Goal: Task Accomplishment & Management: Use online tool/utility

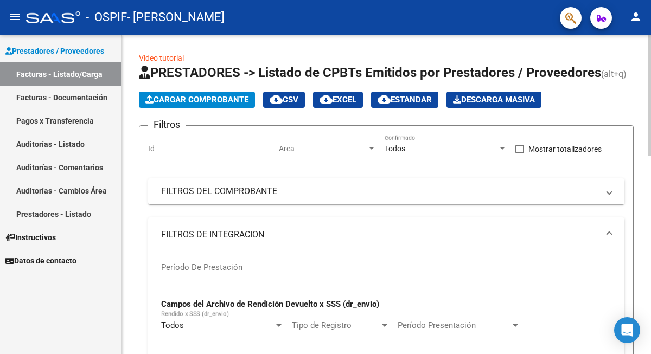
scroll to position [2, 0]
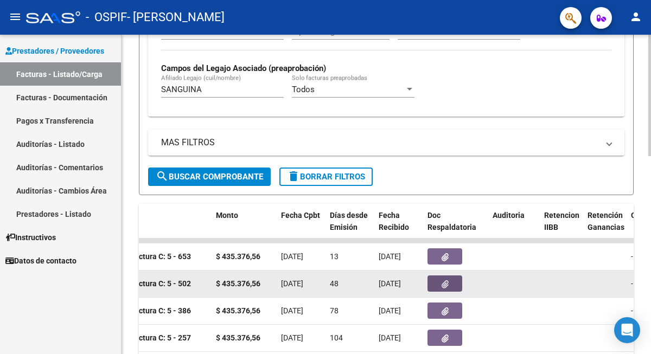
click at [461, 284] on button "button" at bounding box center [444, 283] width 35 height 16
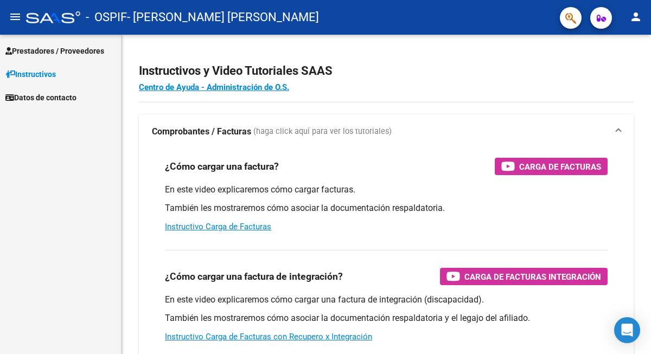
click at [94, 49] on span "Prestadores / Proveedores" at bounding box center [54, 51] width 99 height 12
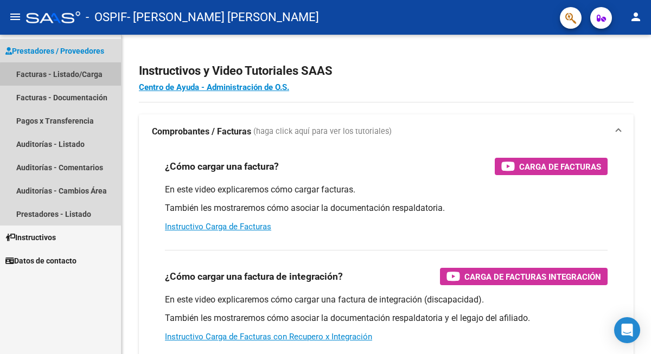
click at [89, 76] on link "Facturas - Listado/Carga" at bounding box center [60, 73] width 121 height 23
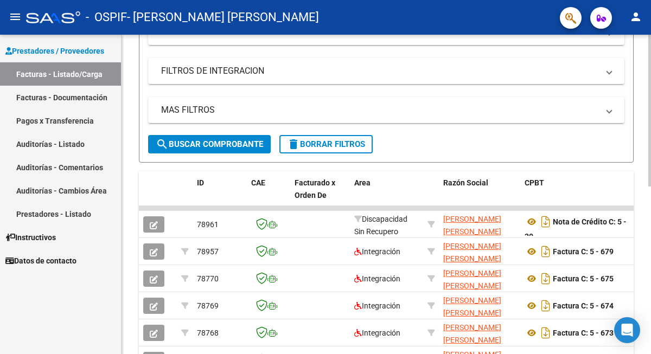
scroll to position [156, 0]
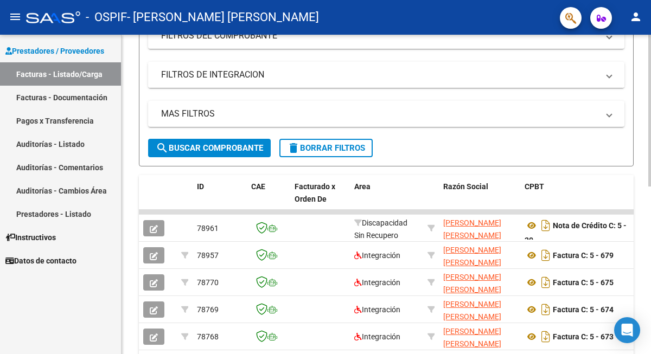
click at [273, 78] on mat-panel-title "FILTROS DE INTEGRACION" at bounding box center [379, 75] width 437 height 12
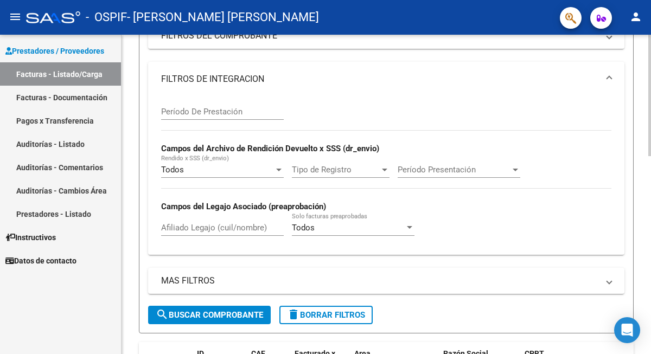
click at [212, 228] on input "Afiliado Legajo (cuil/nombre)" at bounding box center [222, 228] width 123 height 10
click at [219, 317] on span "search Buscar Comprobante" at bounding box center [209, 315] width 107 height 10
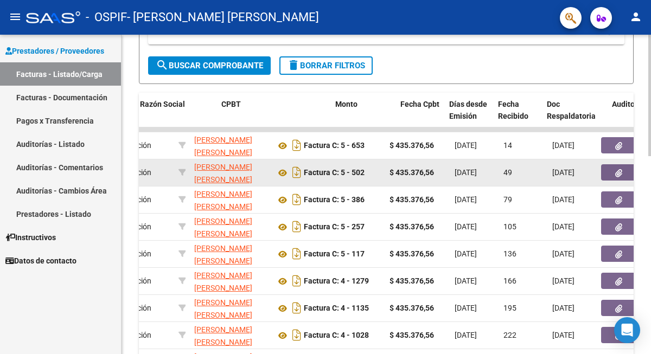
scroll to position [0, 303]
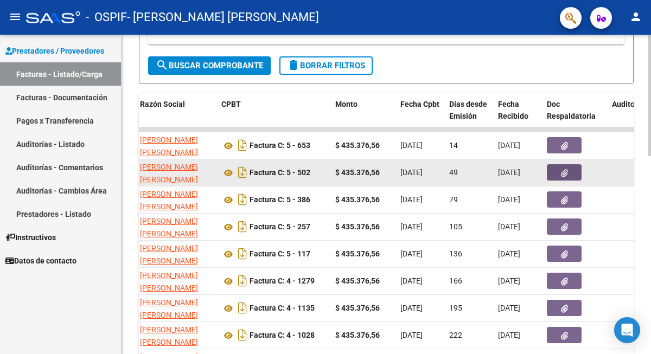
click at [561, 172] on icon "button" at bounding box center [564, 173] width 7 height 8
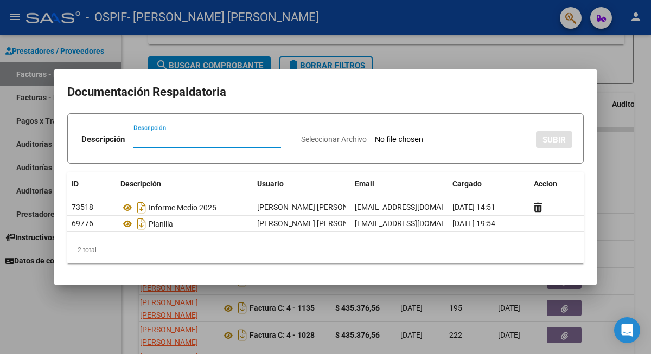
click at [468, 46] on div at bounding box center [325, 177] width 651 height 354
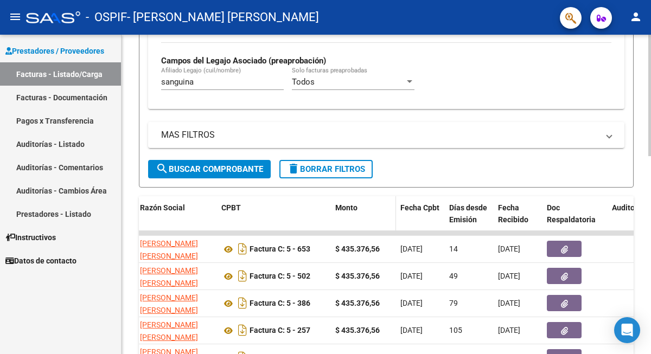
scroll to position [143, 0]
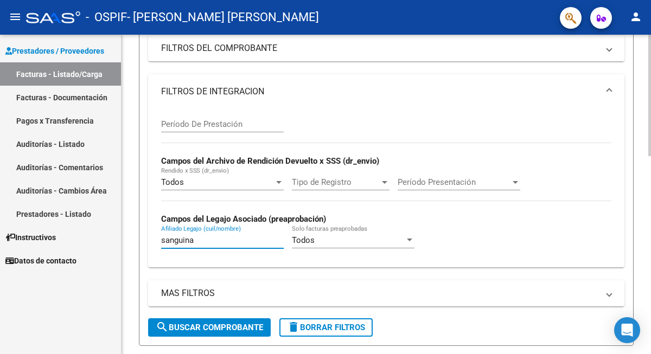
click at [204, 237] on input "sanguina" at bounding box center [222, 240] width 123 height 10
drag, startPoint x: 204, startPoint y: 238, endPoint x: 144, endPoint y: 238, distance: 59.6
click at [143, 238] on form "Filtros Id Area Area Todos Confirmado Mostrar totalizadores FILTROS DEL COMPROB…" at bounding box center [386, 164] width 494 height 364
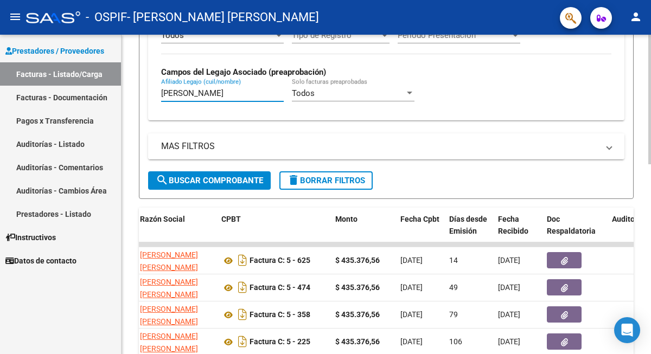
scroll to position [344, 0]
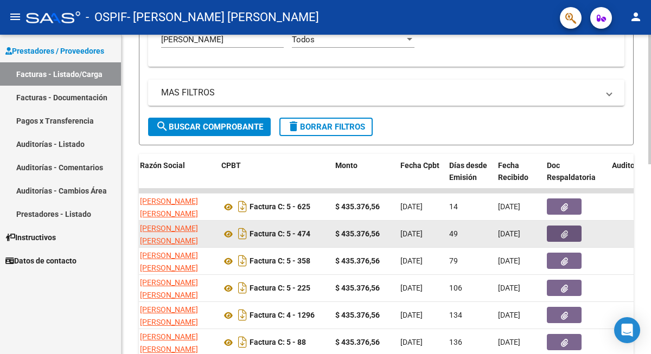
click at [550, 232] on button "button" at bounding box center [564, 234] width 35 height 16
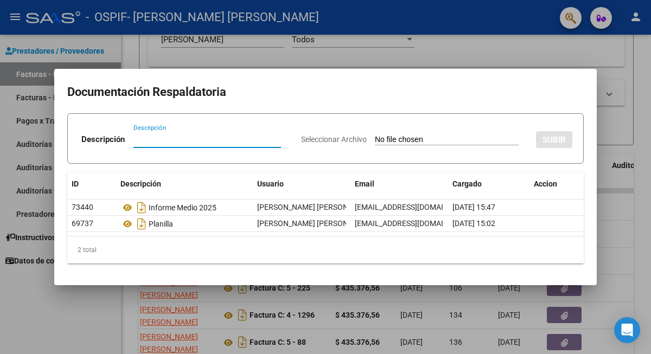
click at [423, 311] on div at bounding box center [325, 177] width 651 height 354
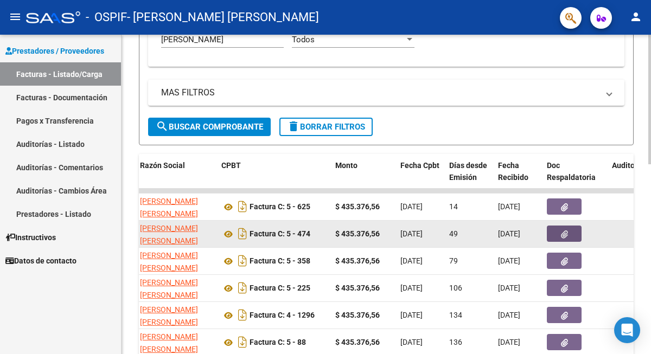
click at [552, 234] on button "button" at bounding box center [564, 234] width 35 height 16
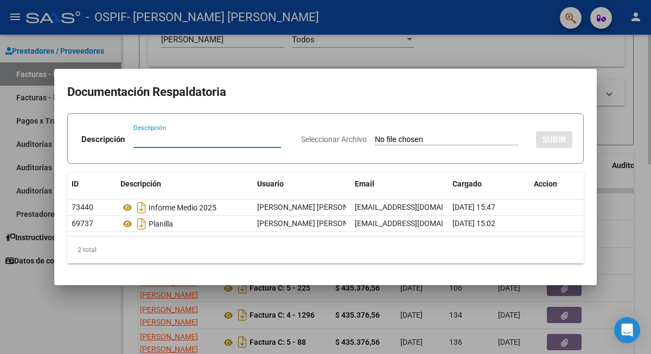
click at [306, 50] on div at bounding box center [325, 177] width 651 height 354
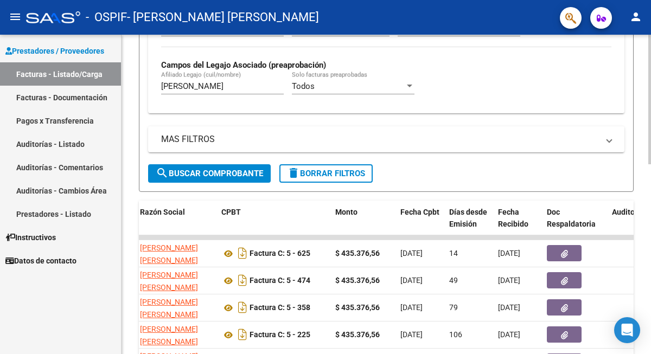
scroll to position [279, 0]
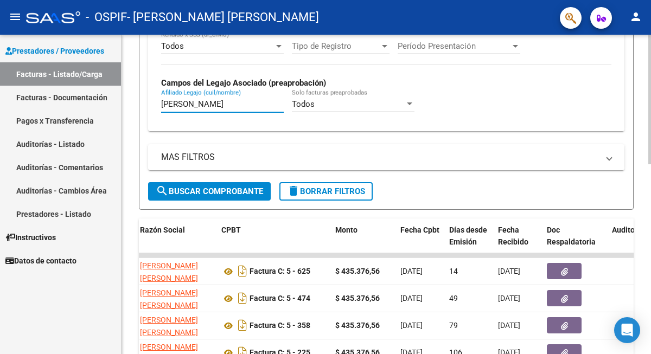
drag, startPoint x: 191, startPoint y: 105, endPoint x: 127, endPoint y: 104, distance: 64.5
click at [121, 104] on div "Video tutorial PRESTADORES -> Listado de CPBTs Emitidos por Prestadores / Prove…" at bounding box center [385, 147] width 529 height 785
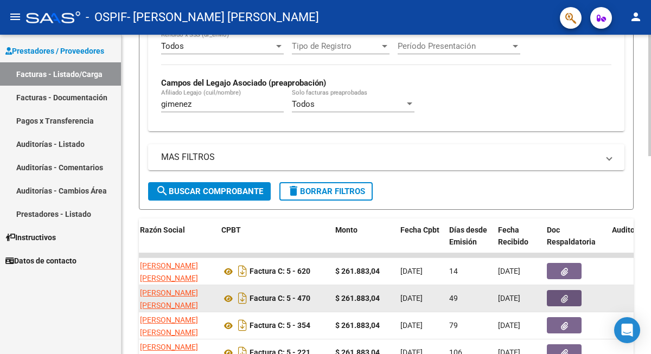
click at [552, 302] on button "button" at bounding box center [564, 298] width 35 height 16
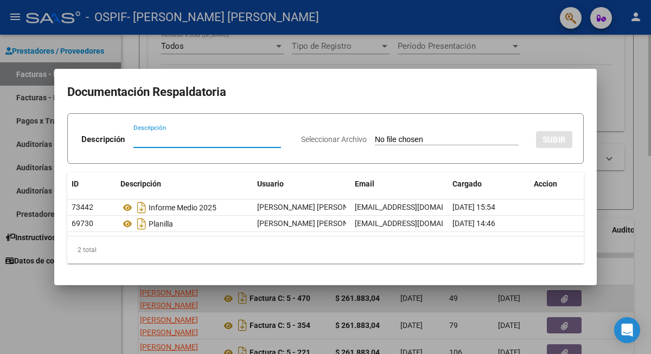
click at [433, 299] on div at bounding box center [325, 177] width 651 height 354
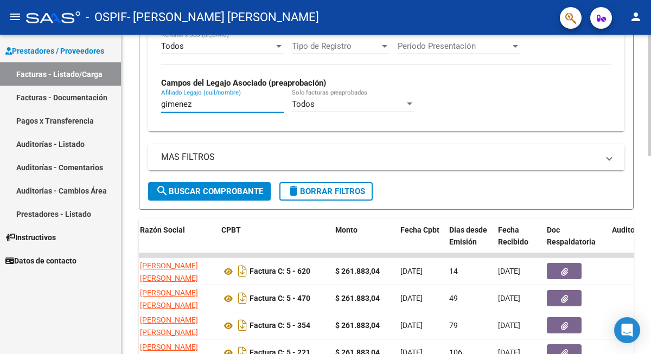
drag, startPoint x: 200, startPoint y: 104, endPoint x: 135, endPoint y: 102, distance: 65.1
click at [135, 102] on div "Video tutorial PRESTADORES -> Listado de CPBTs Emitidos por Prestadores / Prove…" at bounding box center [385, 174] width 529 height 839
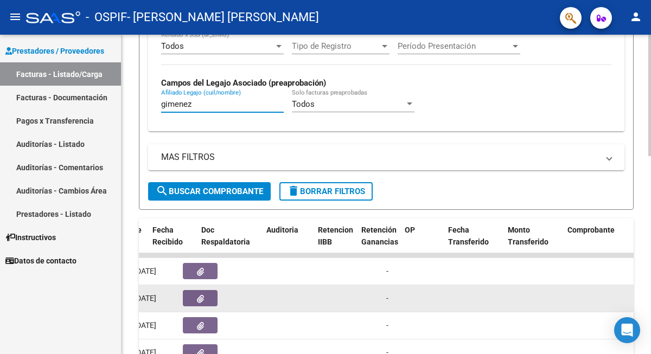
scroll to position [0, 618]
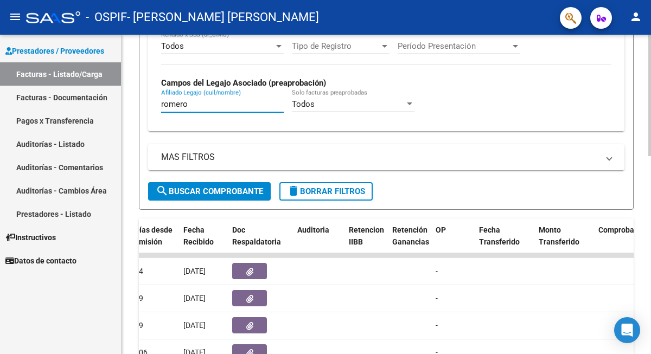
type input "romero"
click at [248, 195] on span "search Buscar Comprobante" at bounding box center [209, 192] width 107 height 10
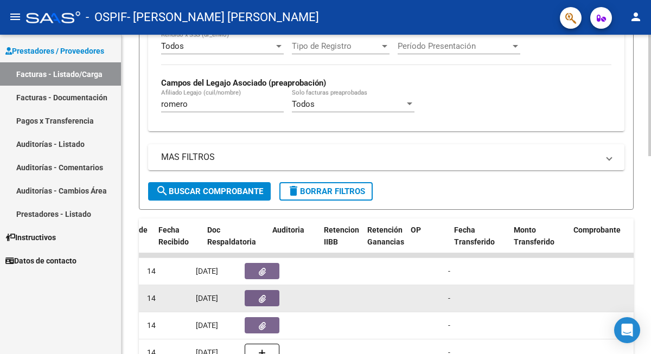
scroll to position [0, 581]
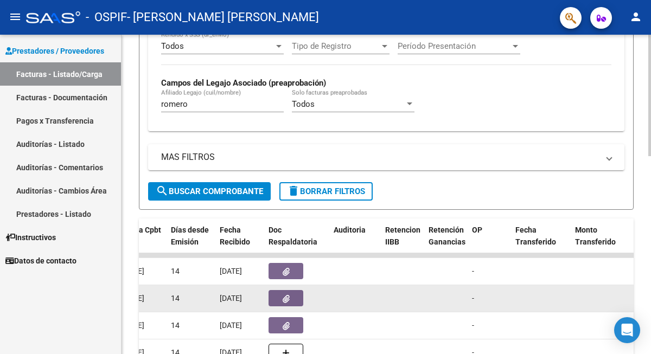
click at [293, 299] on button "button" at bounding box center [285, 298] width 35 height 16
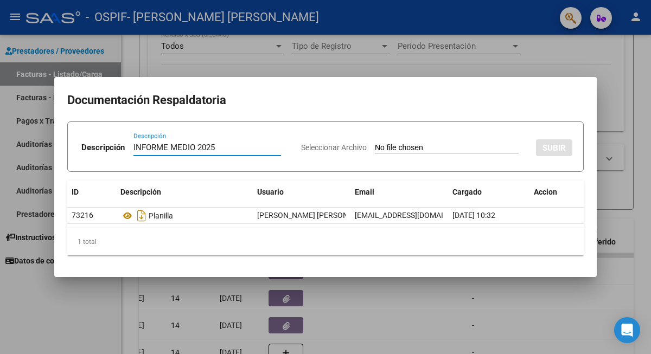
type input "INFORME MEDIO 2025"
click at [439, 147] on input "Seleccionar Archivo" at bounding box center [447, 148] width 144 height 10
type input "C:\fakepath\ROMERO GABRIELA INFORME MEDIO 2025.pdf"
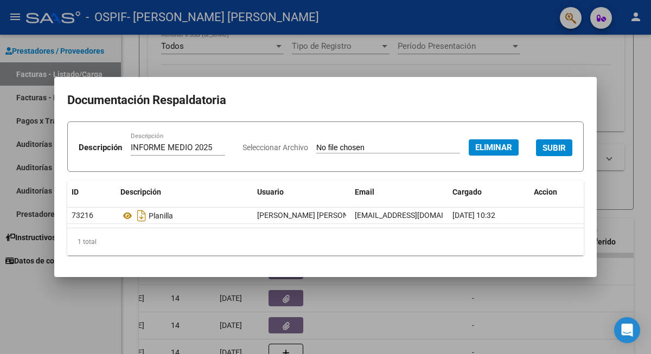
click at [542, 153] on span "SUBIR" at bounding box center [553, 148] width 23 height 10
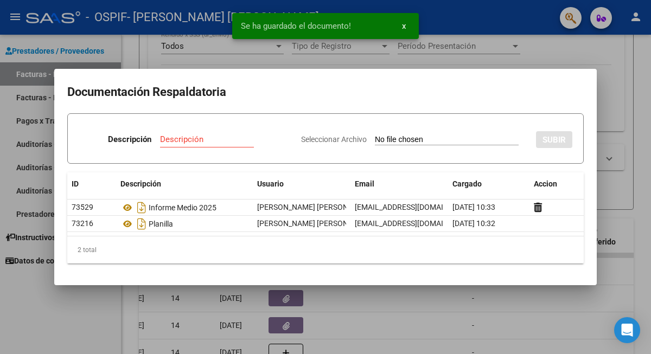
click at [393, 301] on div at bounding box center [325, 177] width 651 height 354
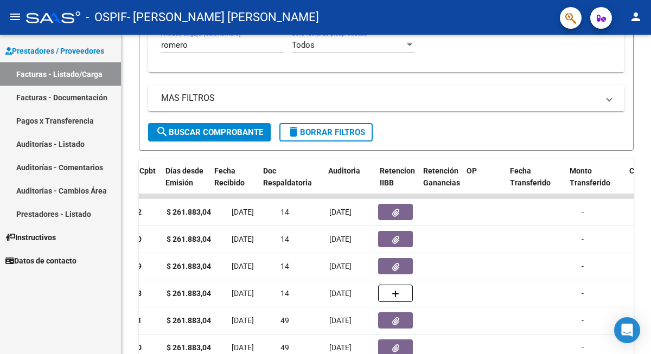
scroll to position [0, 445]
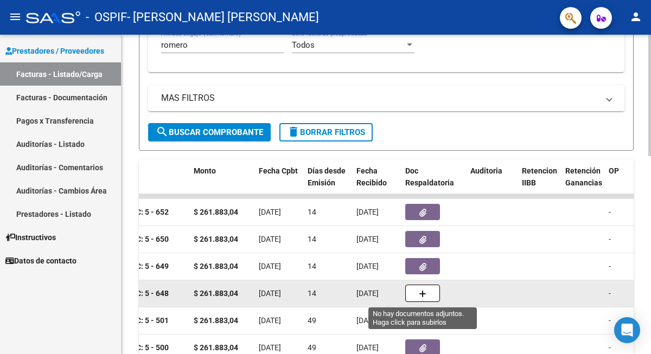
click at [426, 290] on span "button" at bounding box center [423, 293] width 8 height 10
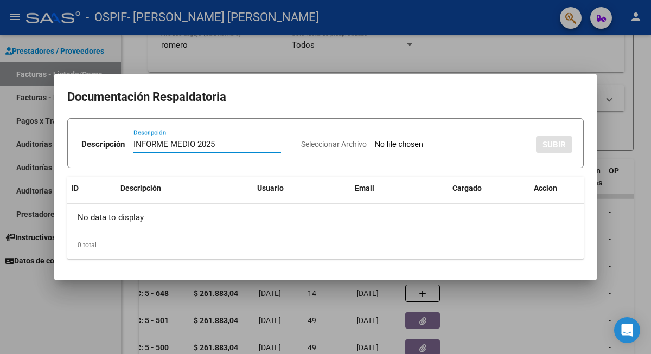
type input "INFORME MEDIO 2025"
click at [398, 145] on input "Seleccionar Archivo" at bounding box center [447, 145] width 144 height 10
type input "C:\fakepath\ROMERO ALEXIS INFORME MEDIO.pdf"
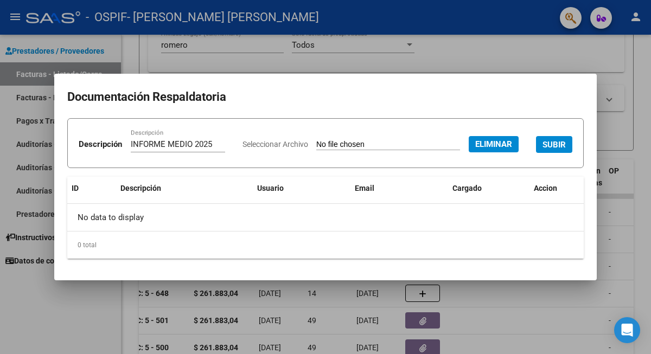
click at [542, 150] on span "SUBIR" at bounding box center [553, 145] width 23 height 10
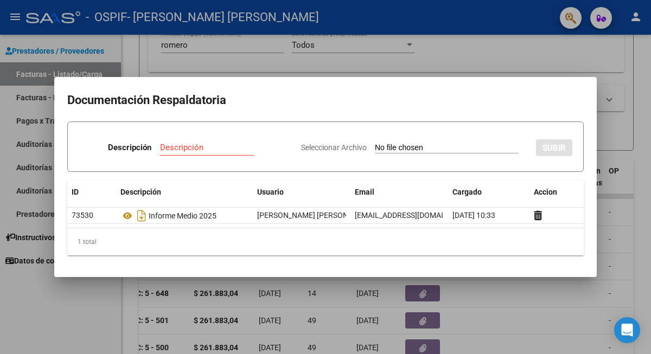
click at [447, 58] on div at bounding box center [325, 177] width 651 height 354
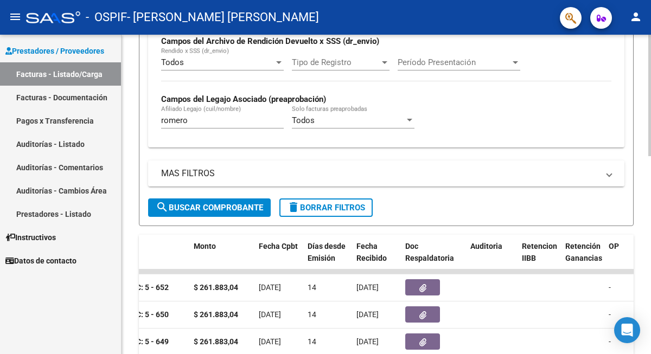
scroll to position [257, 0]
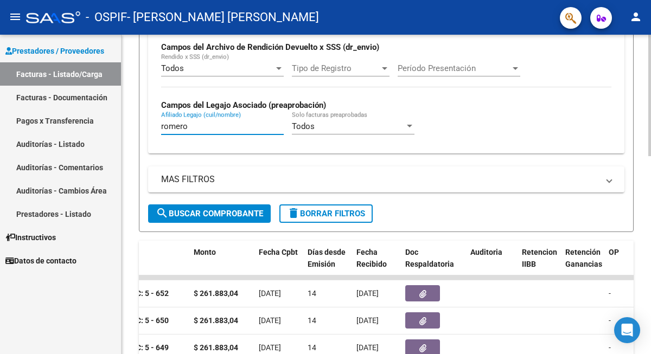
drag, startPoint x: 196, startPoint y: 125, endPoint x: 128, endPoint y: 126, distance: 68.3
click at [126, 127] on div "Video tutorial PRESTADORES -> Listado de CPBTs Emitidos por Prestadores / Prove…" at bounding box center [385, 197] width 529 height 839
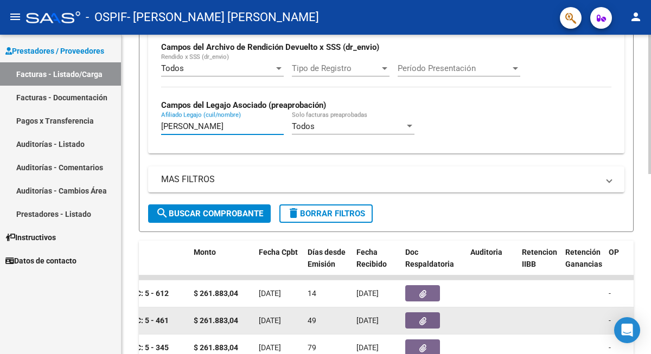
click at [425, 323] on icon "button" at bounding box center [422, 321] width 7 height 8
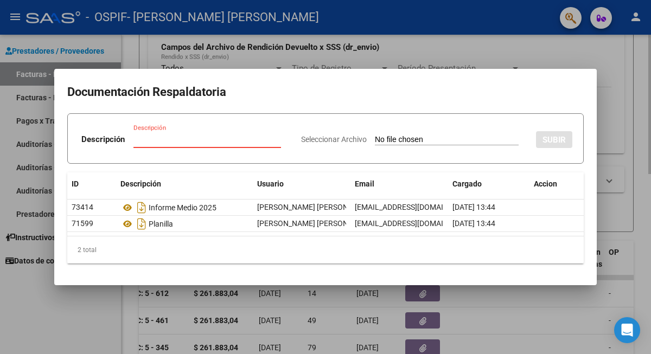
click at [221, 52] on div at bounding box center [325, 177] width 651 height 354
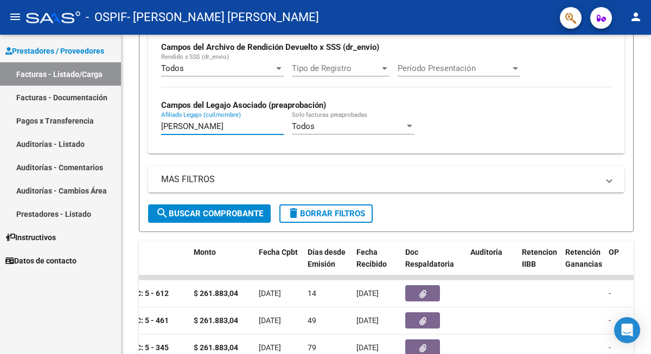
drag, startPoint x: 195, startPoint y: 125, endPoint x: 117, endPoint y: 122, distance: 77.6
click at [114, 122] on mat-sidenav-container "Prestadores / Proveedores Facturas - Listado/Carga Facturas - Documentación Pag…" at bounding box center [325, 194] width 651 height 319
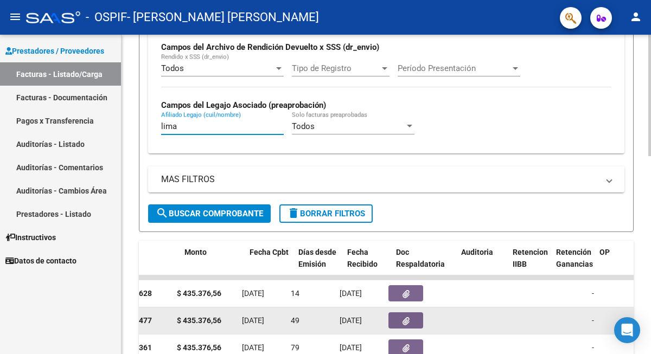
scroll to position [0, 454]
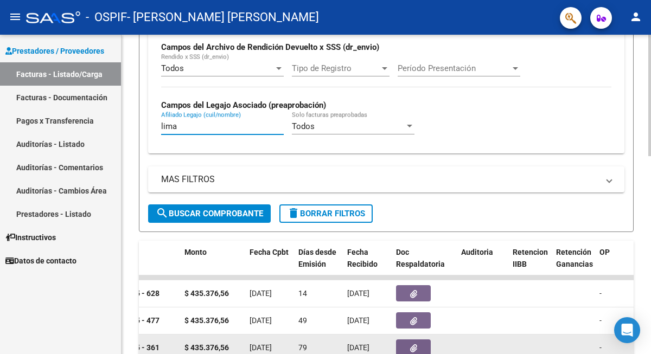
type input "lima"
